Goal: Task Accomplishment & Management: Use online tool/utility

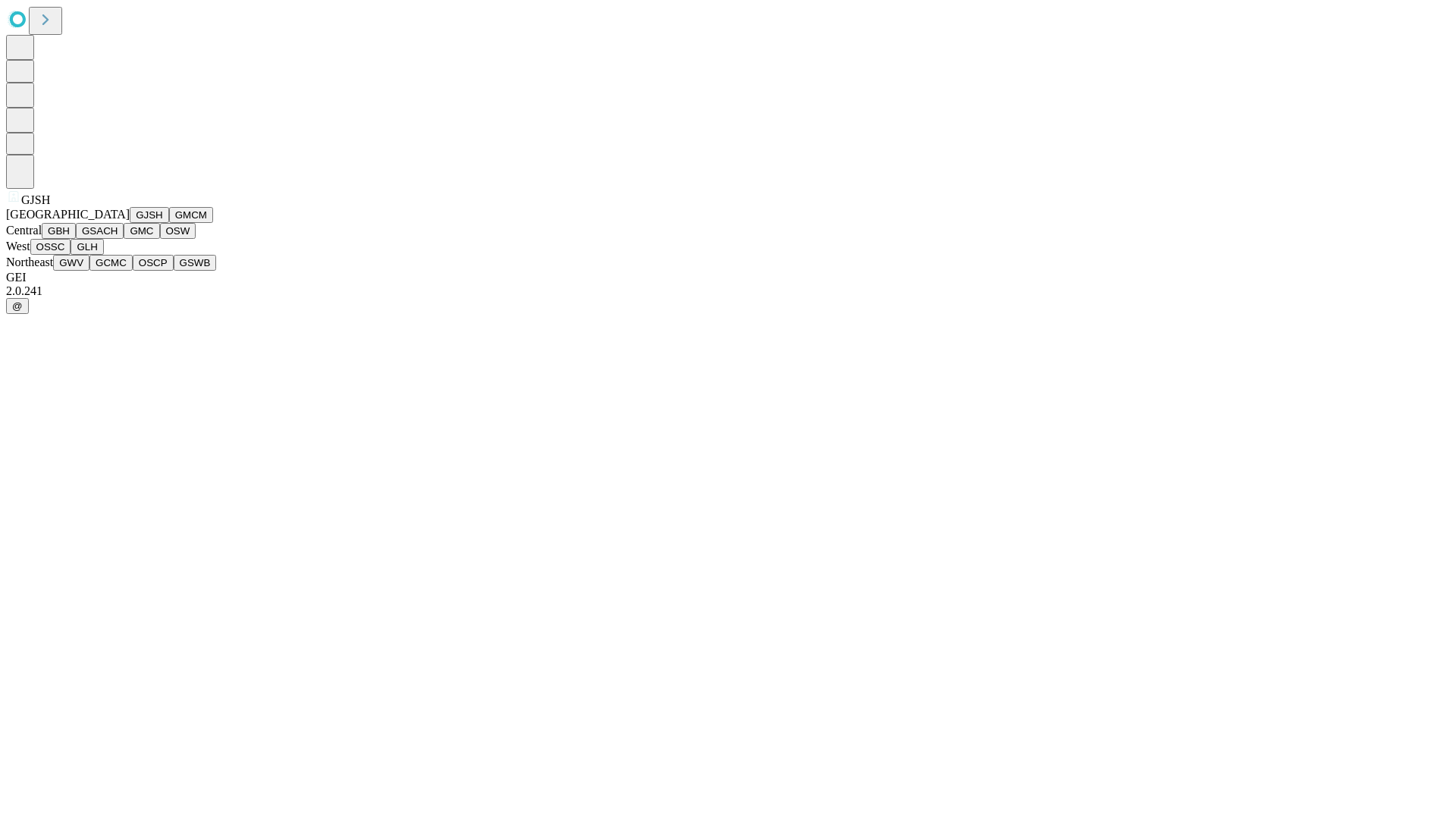
click at [129, 223] on button "GJSH" at bounding box center [149, 215] width 39 height 16
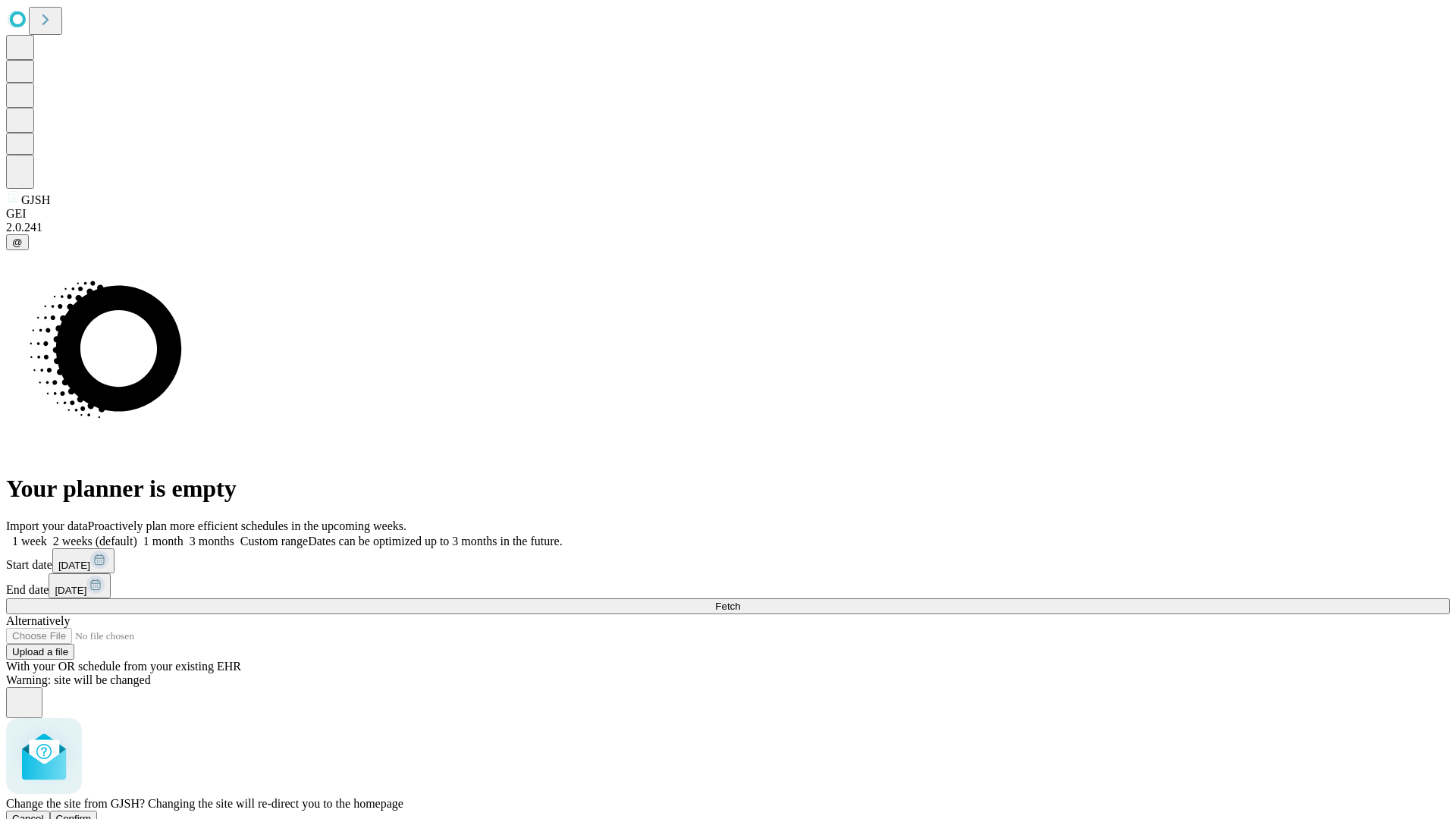
click at [92, 813] on span "Confirm" at bounding box center [74, 818] width 35 height 12
click at [47, 535] on label "1 week" at bounding box center [26, 541] width 41 height 13
click at [740, 600] on span "Fetch" at bounding box center [727, 606] width 25 height 12
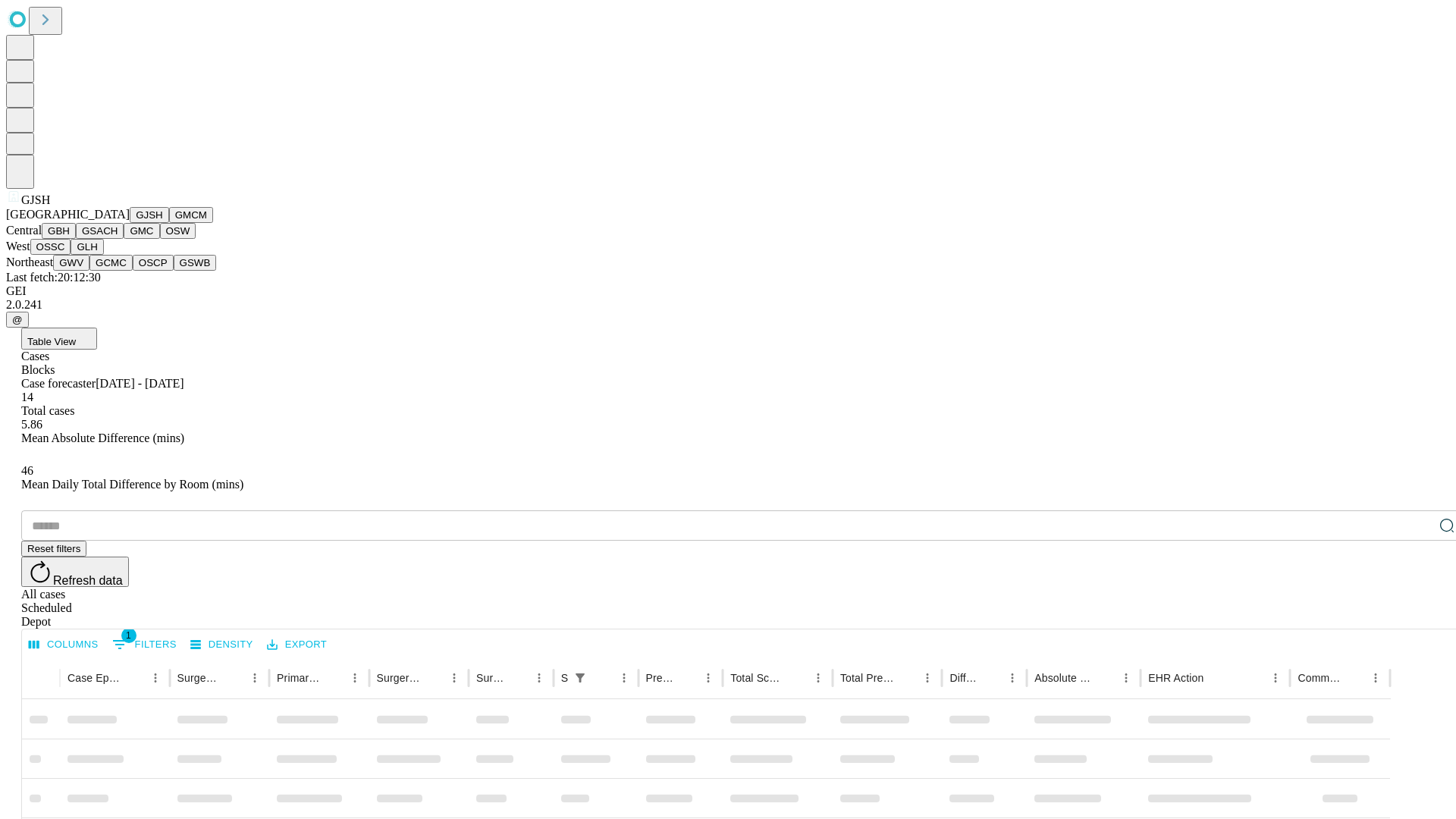
click at [169, 223] on button "GMCM" at bounding box center [191, 215] width 44 height 16
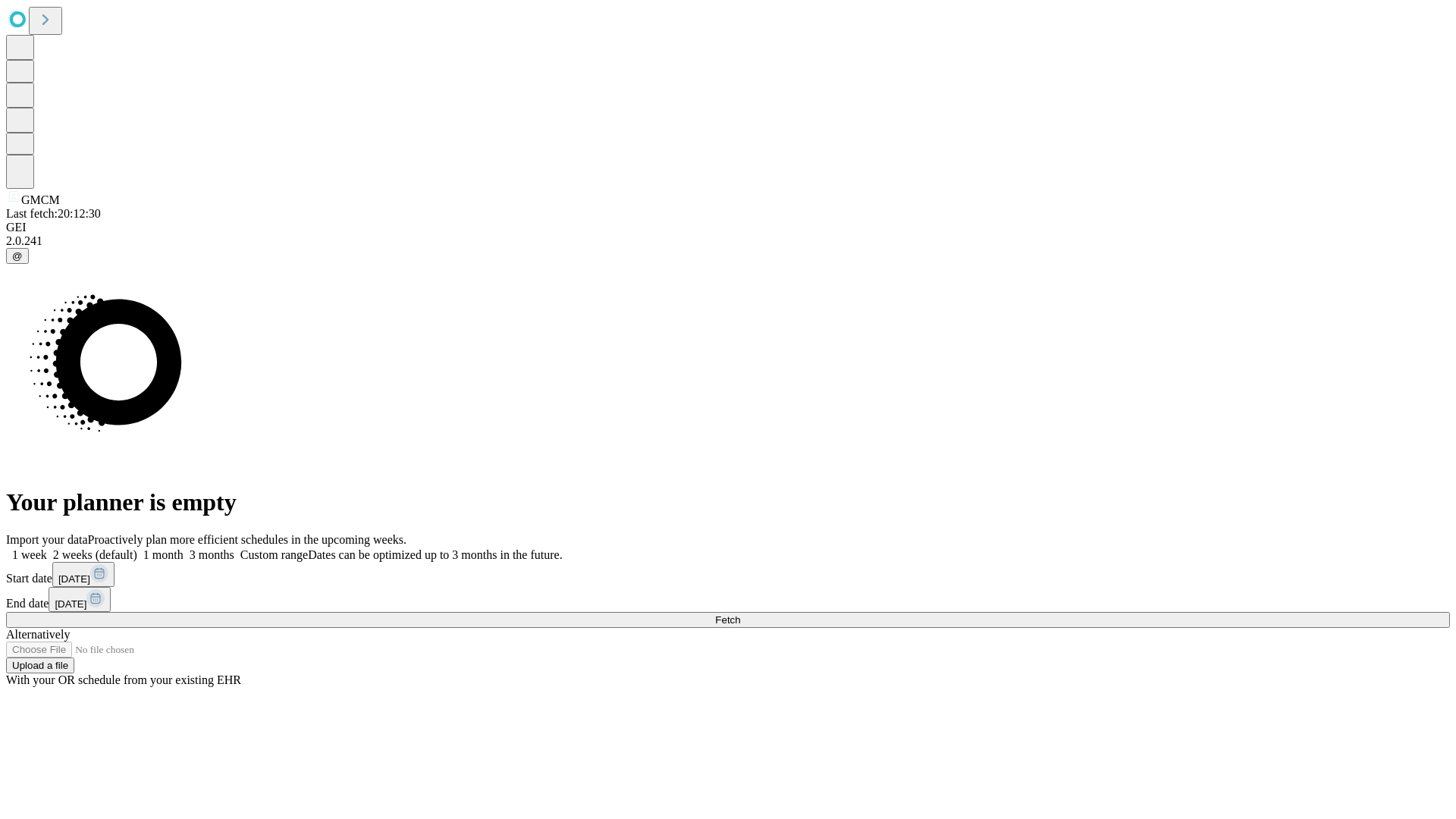
click at [47, 548] on label "1 week" at bounding box center [26, 554] width 41 height 13
click at [740, 614] on span "Fetch" at bounding box center [727, 620] width 25 height 12
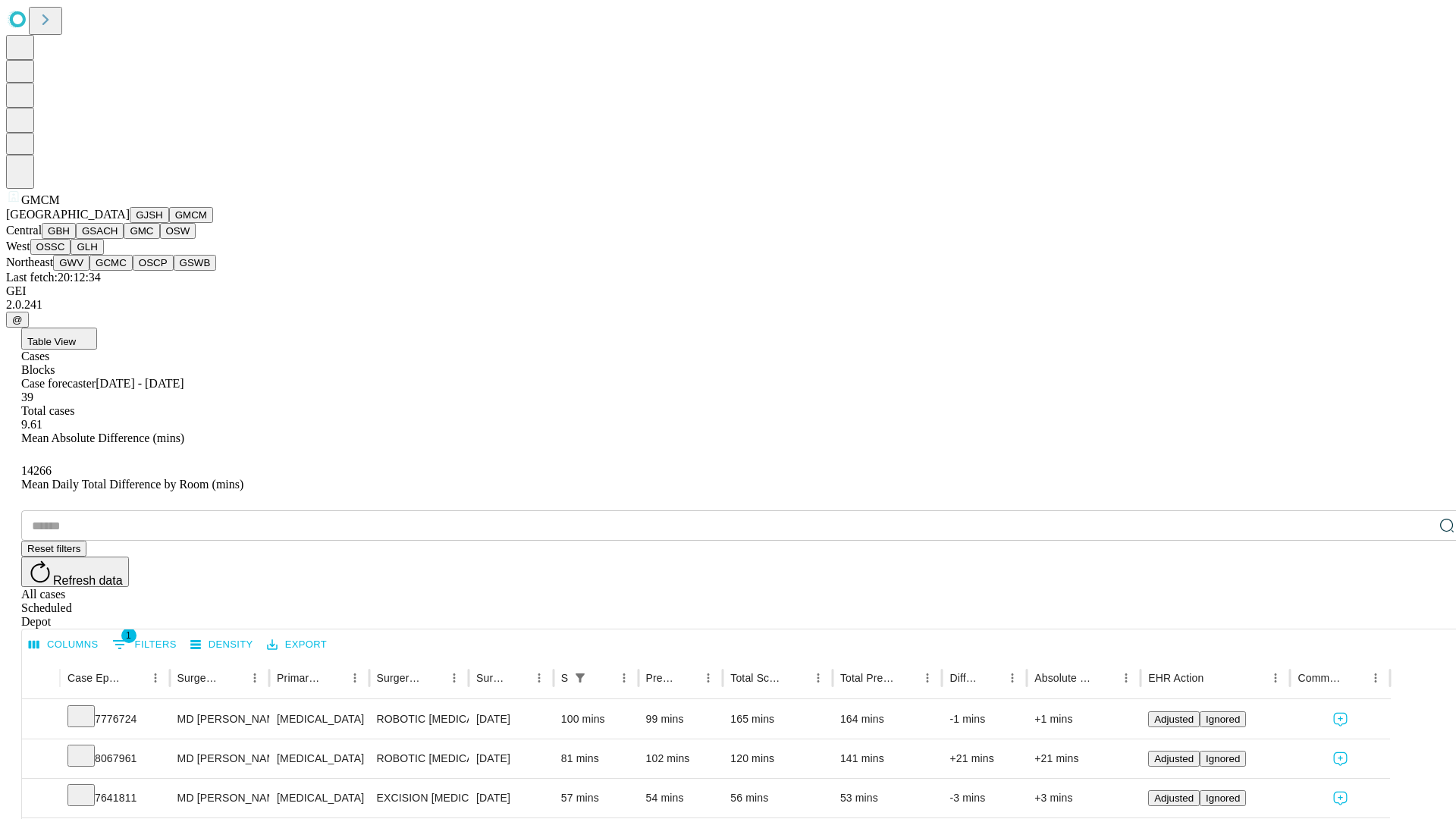
click at [76, 239] on button "GBH" at bounding box center [58, 231] width 34 height 16
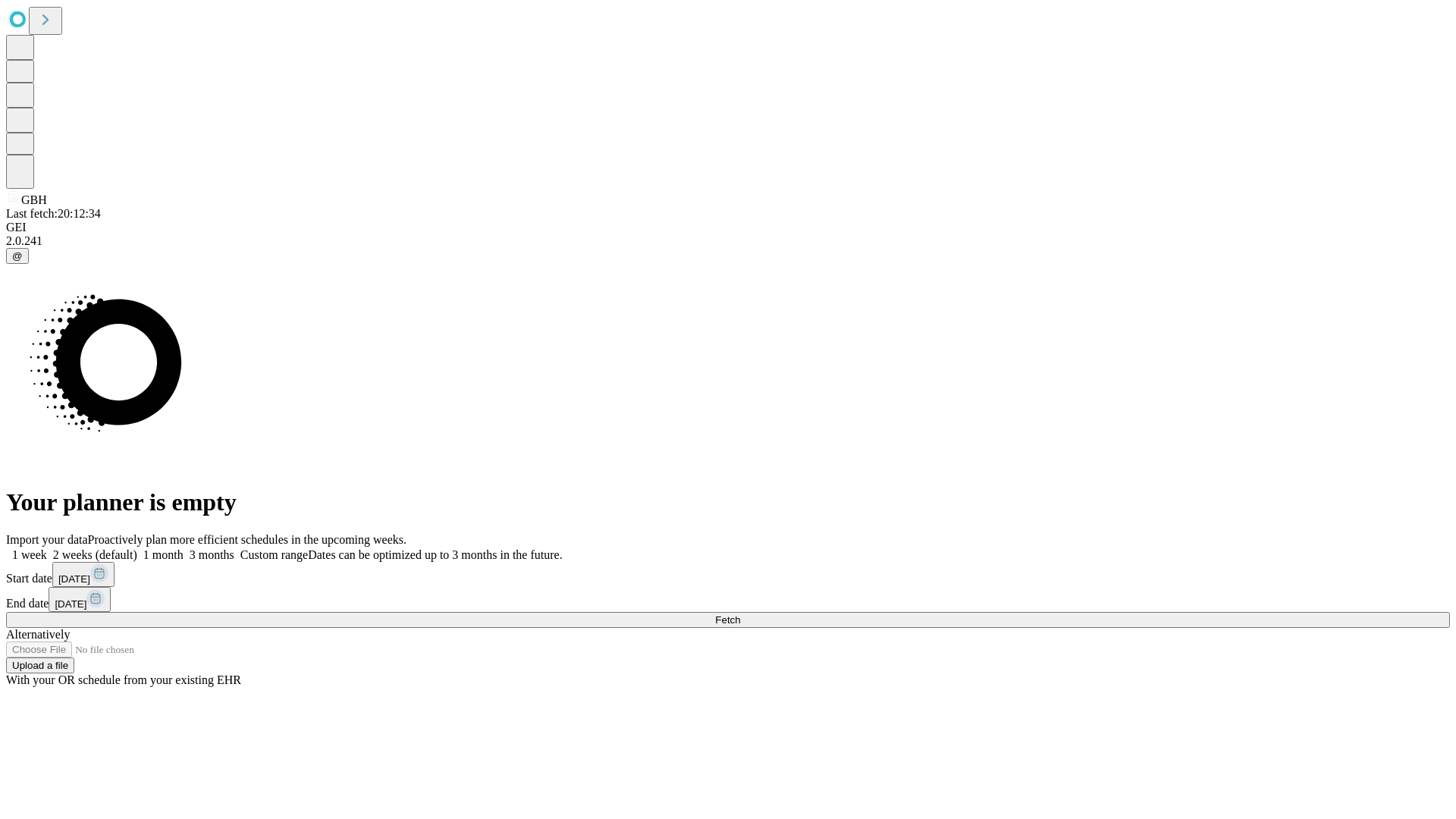
click at [740, 614] on span "Fetch" at bounding box center [727, 620] width 25 height 12
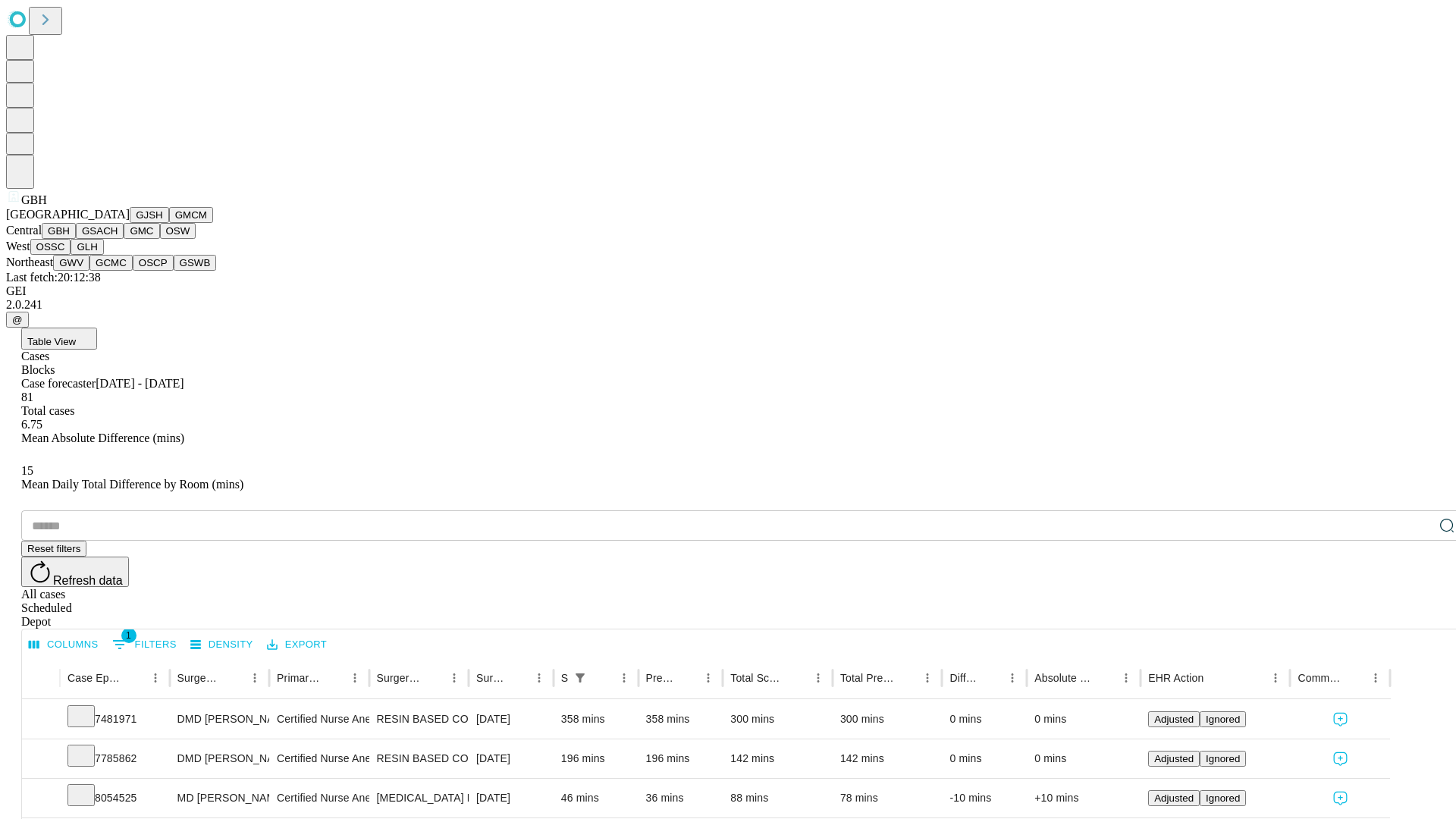
click at [118, 239] on button "GSACH" at bounding box center [100, 231] width 48 height 16
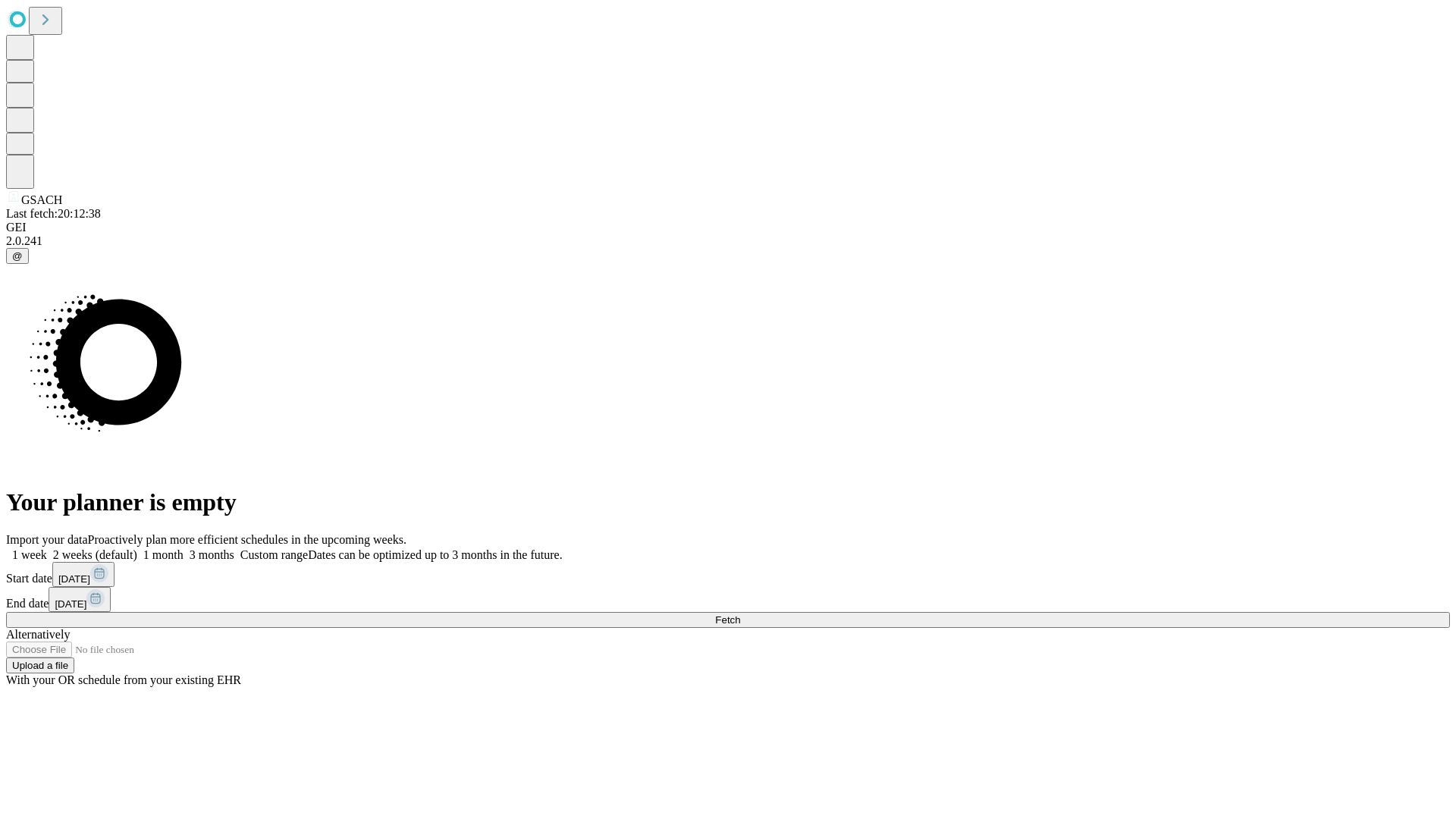
click at [47, 548] on label "1 week" at bounding box center [26, 554] width 41 height 13
click at [740, 614] on span "Fetch" at bounding box center [727, 620] width 25 height 12
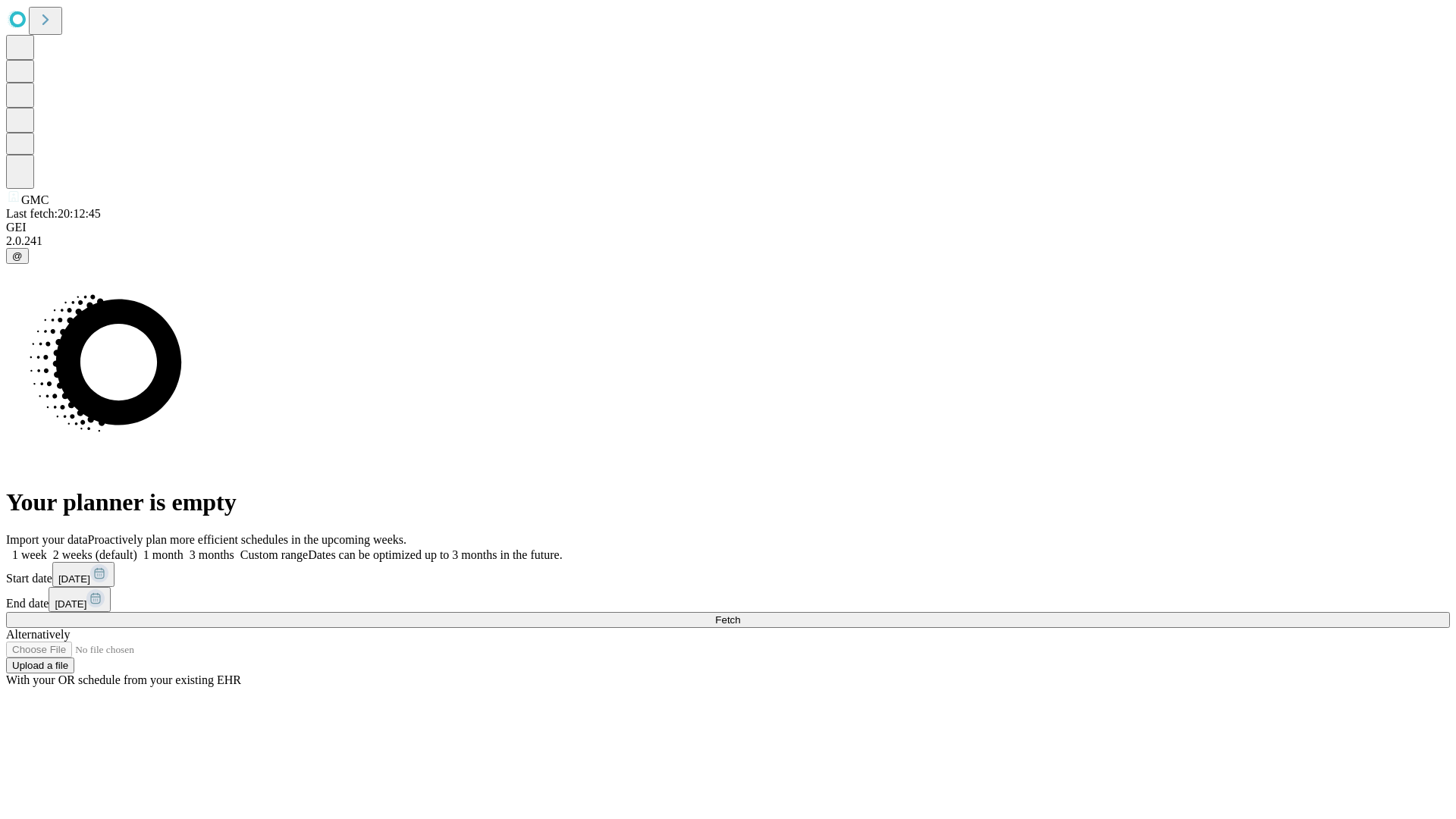
click at [47, 548] on label "1 week" at bounding box center [26, 554] width 41 height 13
click at [740, 614] on span "Fetch" at bounding box center [727, 620] width 25 height 12
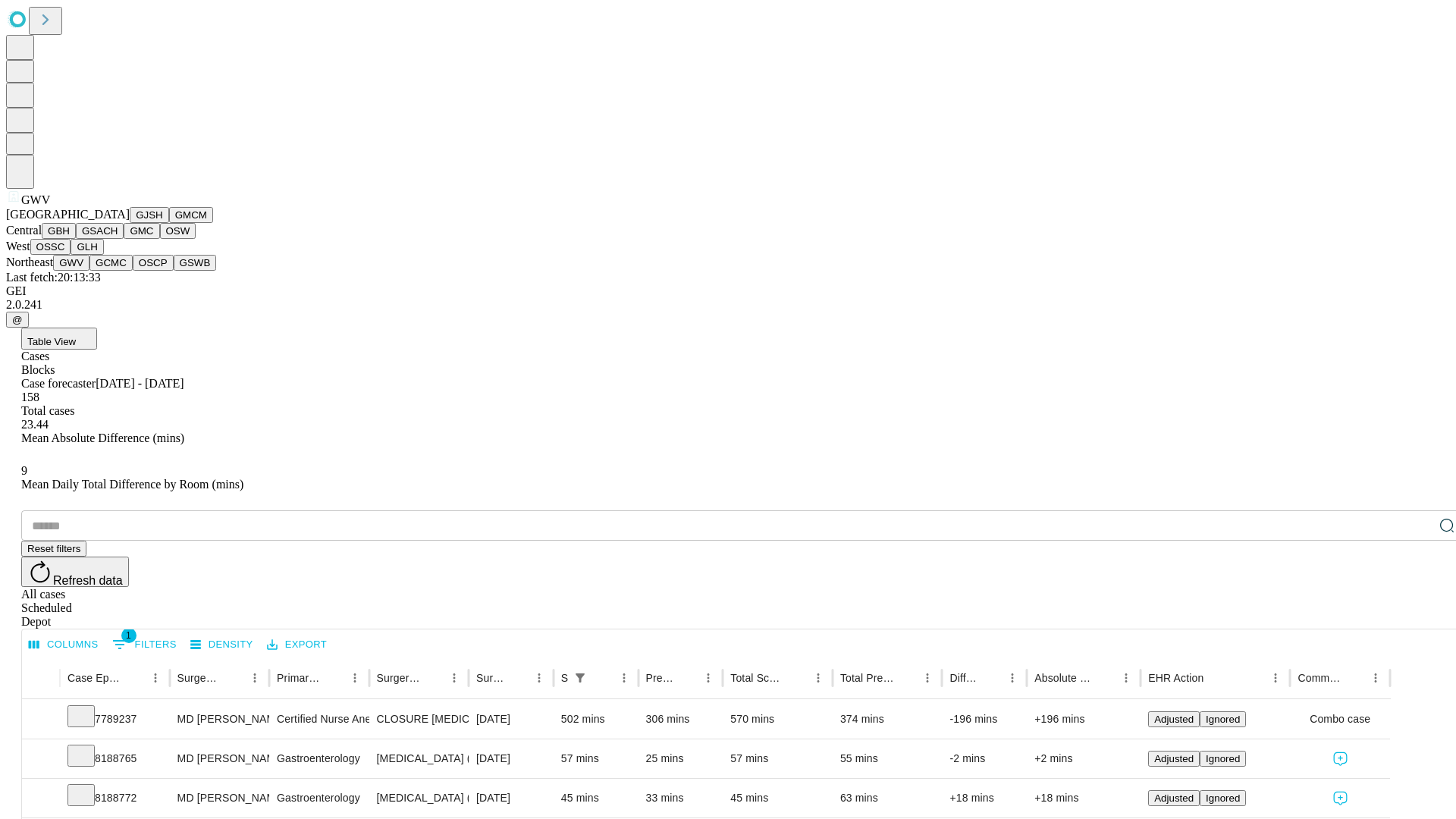
click at [118, 271] on button "GCMC" at bounding box center [111, 262] width 43 height 16
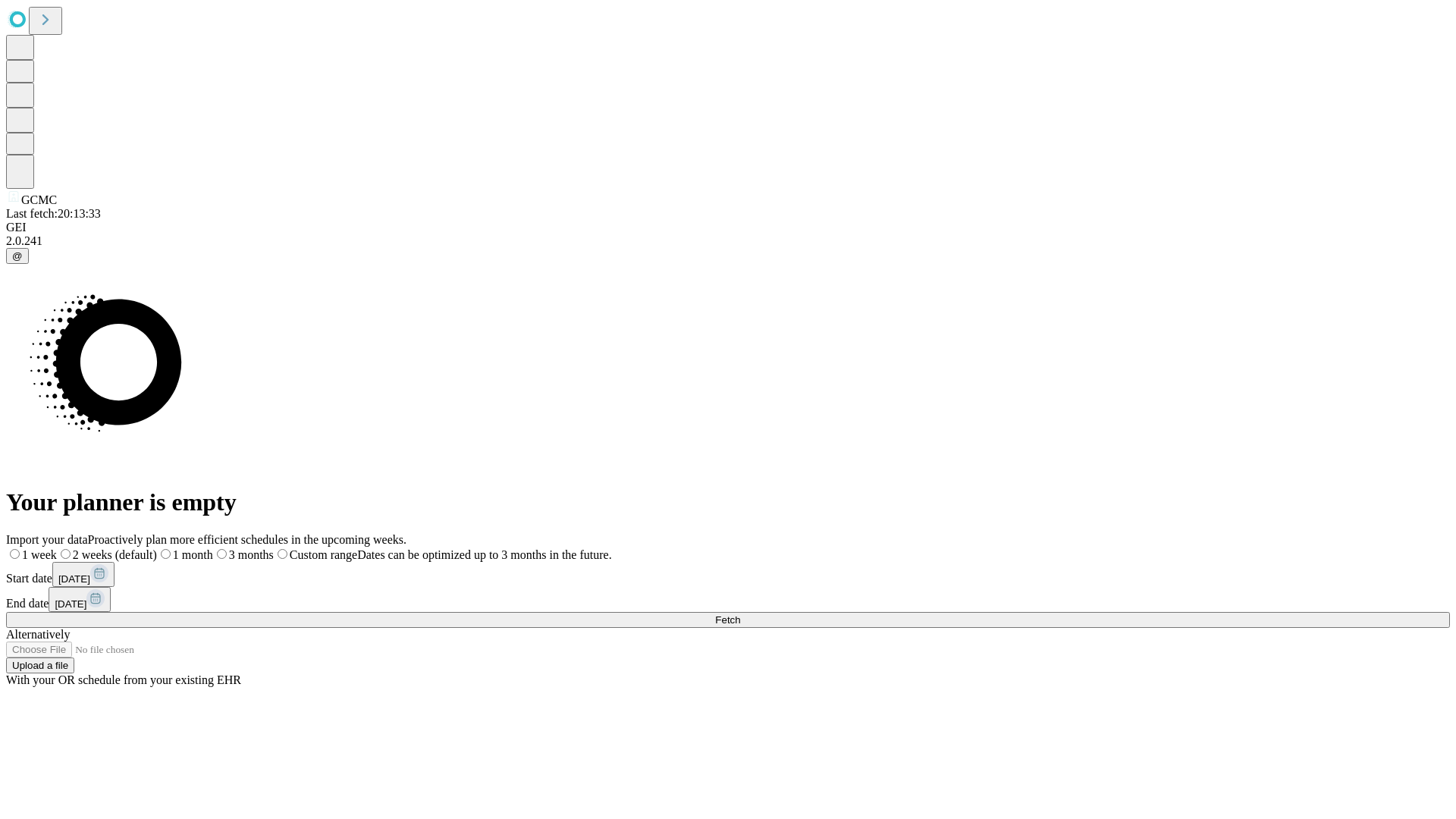
click at [57, 548] on label "1 week" at bounding box center [32, 554] width 51 height 13
click at [740, 614] on span "Fetch" at bounding box center [727, 620] width 25 height 12
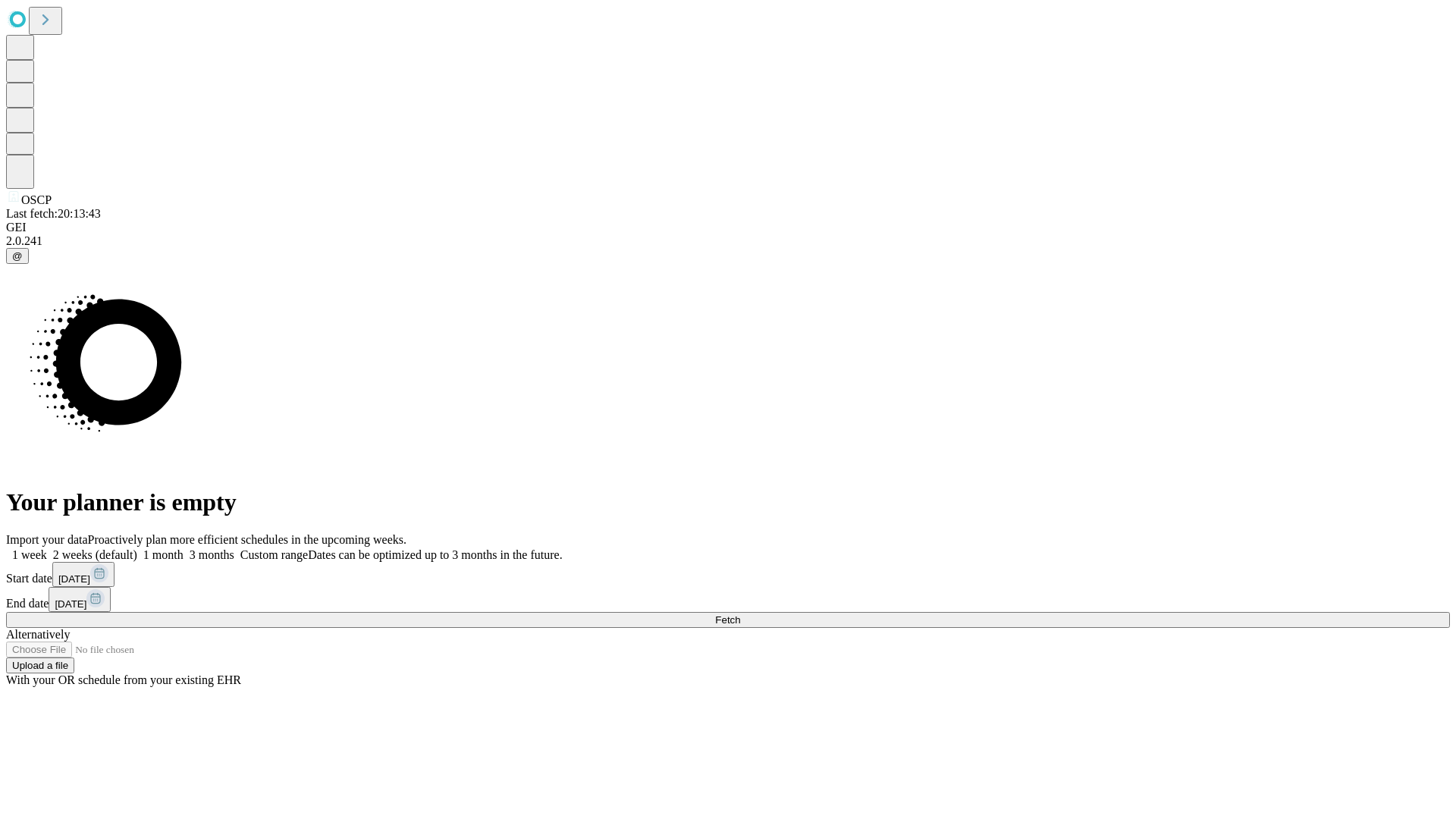
click at [740, 614] on span "Fetch" at bounding box center [727, 620] width 25 height 12
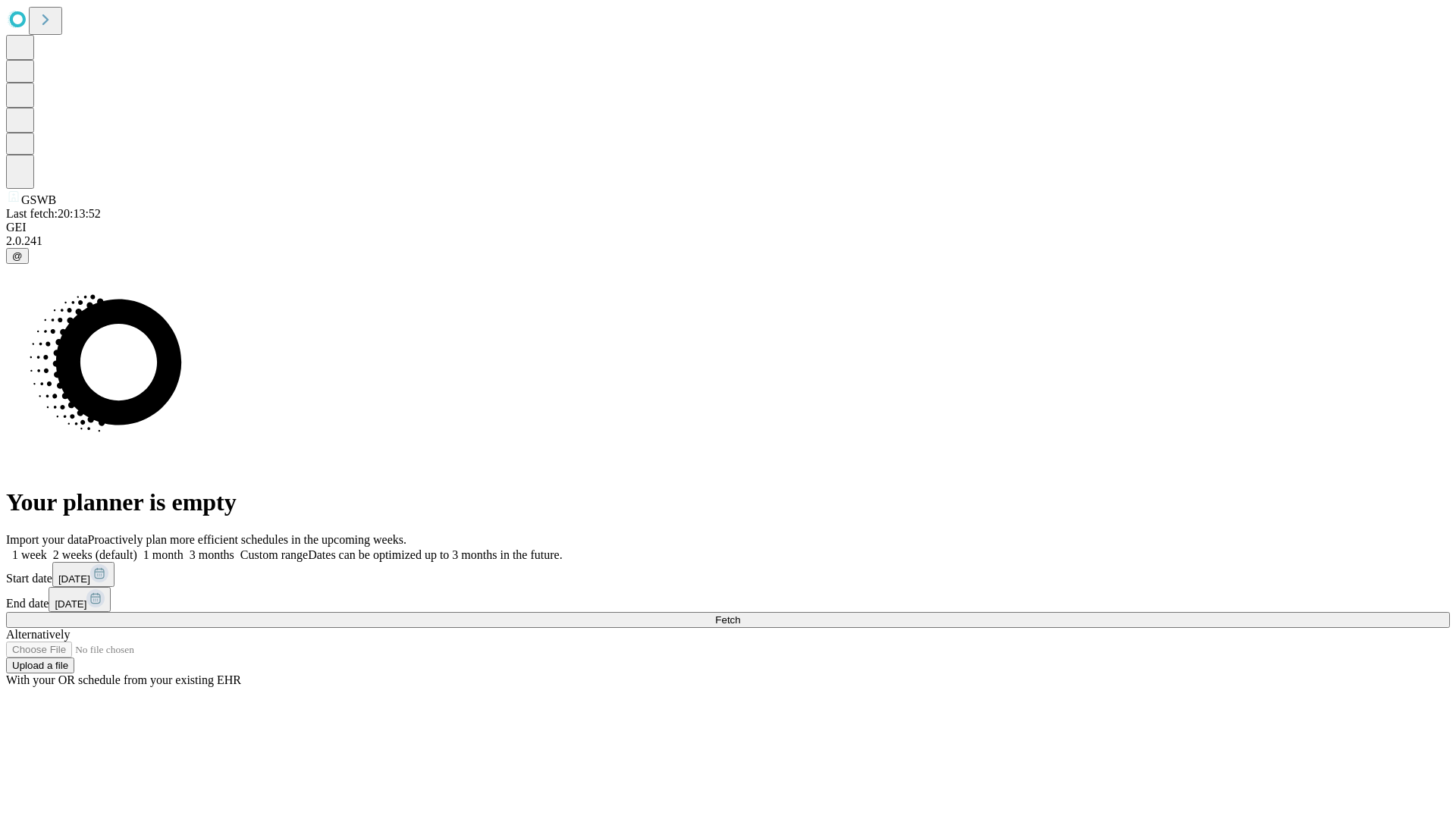
click at [47, 548] on label "1 week" at bounding box center [26, 554] width 41 height 13
click at [740, 614] on span "Fetch" at bounding box center [727, 620] width 25 height 12
